Goal: Information Seeking & Learning: Check status

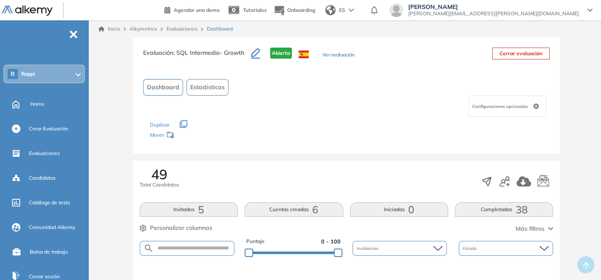
click at [189, 26] on link "Evaluaciones" at bounding box center [182, 29] width 31 height 6
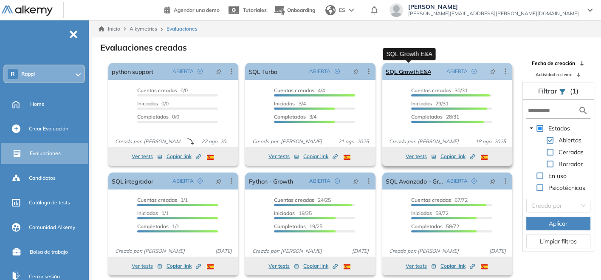
click at [417, 70] on link "SQL Growth E&A" at bounding box center [408, 71] width 45 height 17
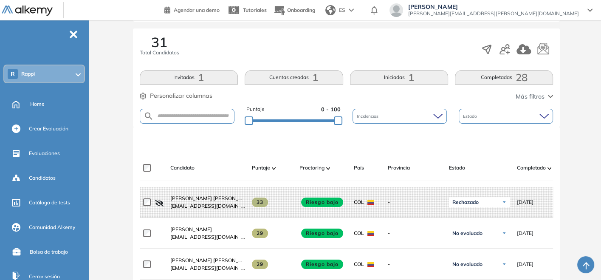
scroll to position [227, 0]
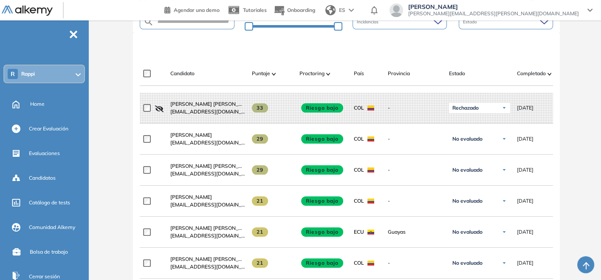
click at [546, 73] on div "Completado" at bounding box center [541, 73] width 48 height 10
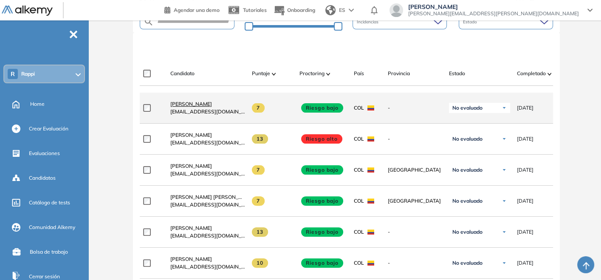
click at [177, 104] on span "[PERSON_NAME]" at bounding box center [191, 104] width 42 height 6
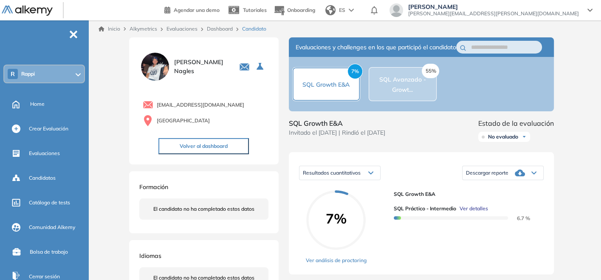
click at [533, 160] on div "Resultados cuantitativos Resultados cuantitativos Resultados relativos Descarga…" at bounding box center [421, 213] width 265 height 122
click at [231, 28] on link "Dashboard" at bounding box center [220, 29] width 26 height 6
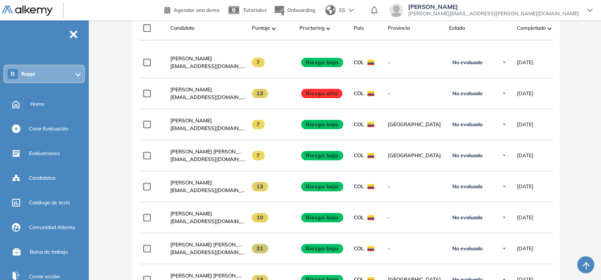
scroll to position [274, 0]
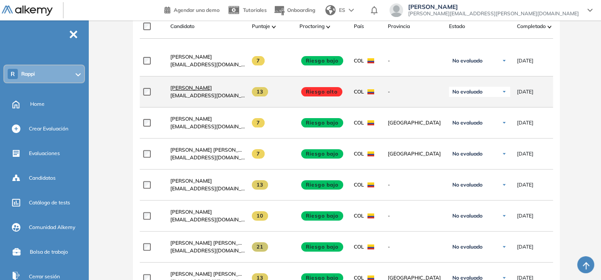
click at [187, 88] on span "[PERSON_NAME]" at bounding box center [191, 88] width 42 height 6
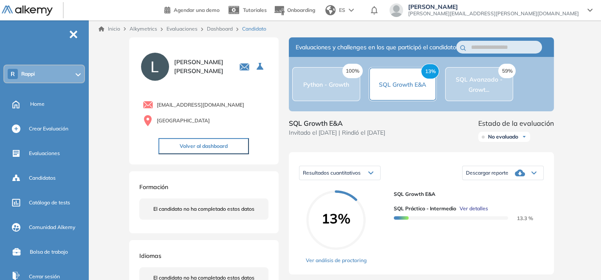
click at [548, 210] on div "Resultados cuantitativos Resultados cuantitativos Resultados relativos Descarga…" at bounding box center [421, 213] width 265 height 122
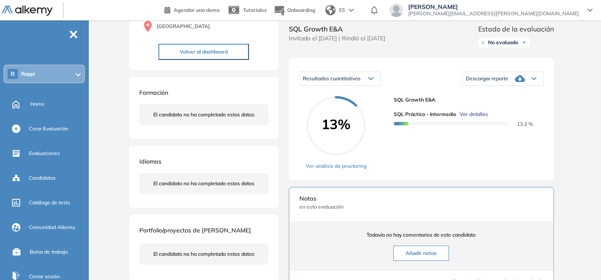
click at [462, 158] on div "SQL Growth E&A SQL Práctico - Intermedio Ver detalles 13.3 %" at bounding box center [465, 133] width 143 height 74
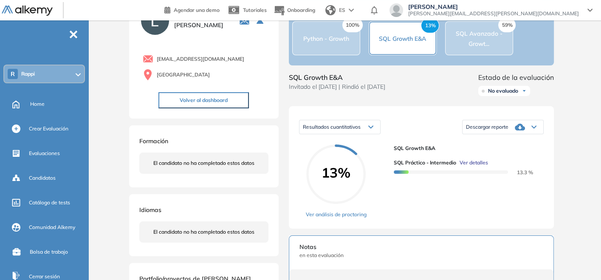
scroll to position [47, 0]
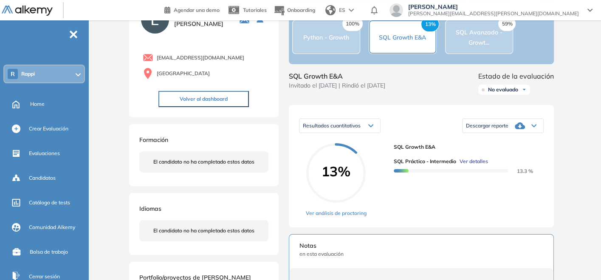
drag, startPoint x: 571, startPoint y: 88, endPoint x: 564, endPoint y: 91, distance: 7.9
click at [571, 88] on div "Inicio Alkymetrics Evaluaciones Dashboard Candidato Duración : 00:00:00 Cantida…" at bounding box center [347, 248] width 510 height 551
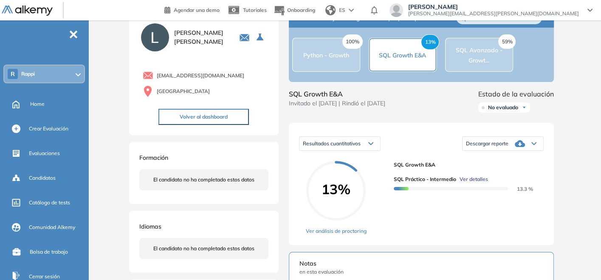
scroll to position [0, 0]
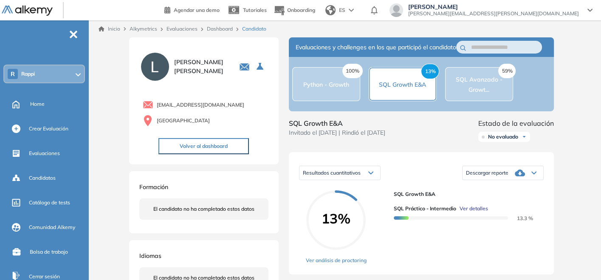
click at [216, 31] on link "Dashboard" at bounding box center [220, 29] width 26 height 6
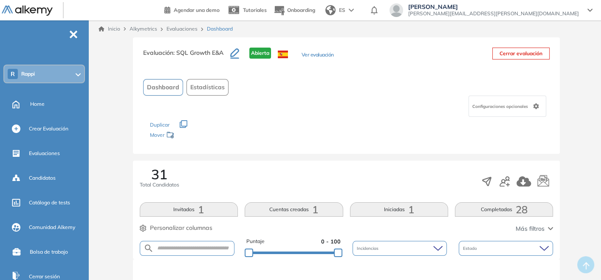
click at [192, 28] on link "Evaluaciones" at bounding box center [182, 29] width 31 height 6
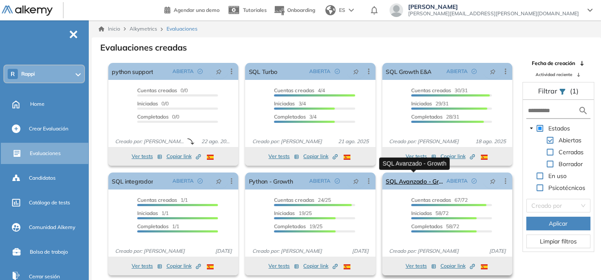
click at [413, 182] on link "SQL Avanzado - Growth" at bounding box center [414, 181] width 57 height 17
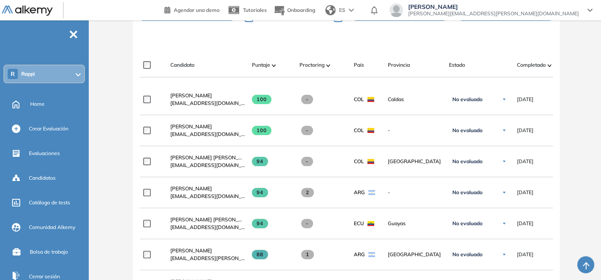
scroll to position [236, 0]
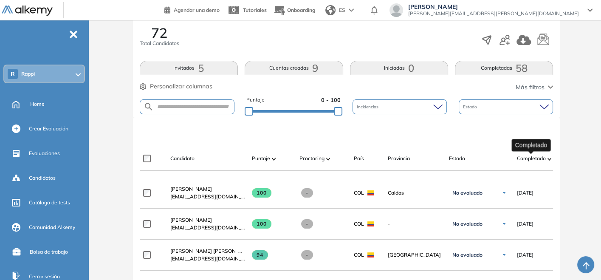
click at [538, 156] on span "Completado" at bounding box center [531, 159] width 29 height 8
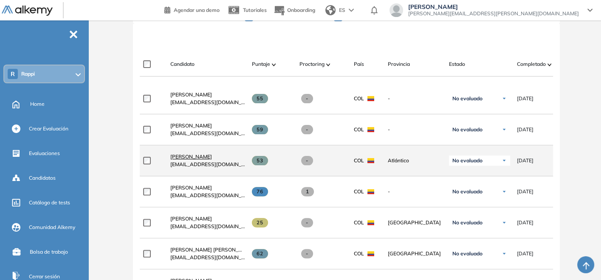
click at [204, 160] on span "[PERSON_NAME]" at bounding box center [191, 156] width 42 height 6
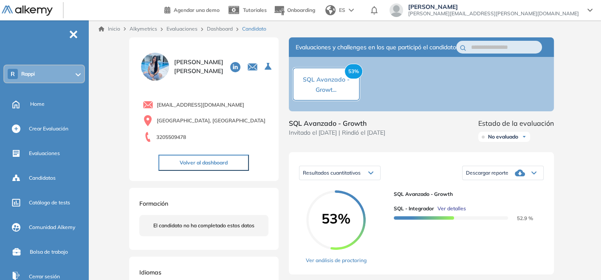
click at [504, 164] on div "Evaluaciones y challenges en los que participó el candidato 53% SQL Avanzado - …" at bounding box center [422, 278] width 286 height 483
